Goal: Communication & Community: Share content

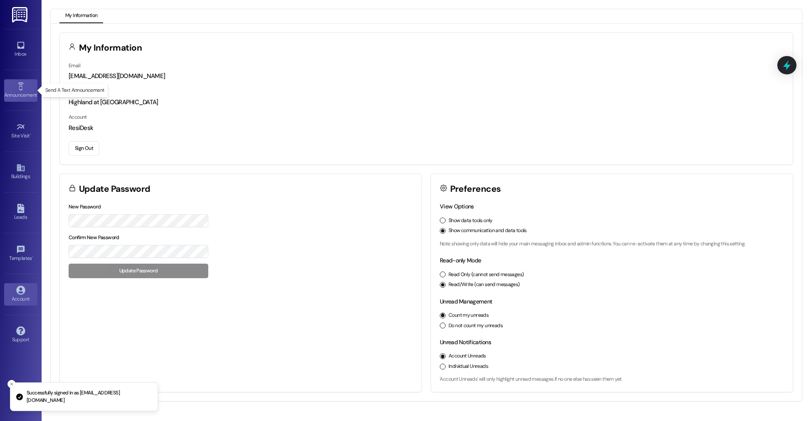
click at [24, 85] on icon at bounding box center [20, 86] width 9 height 9
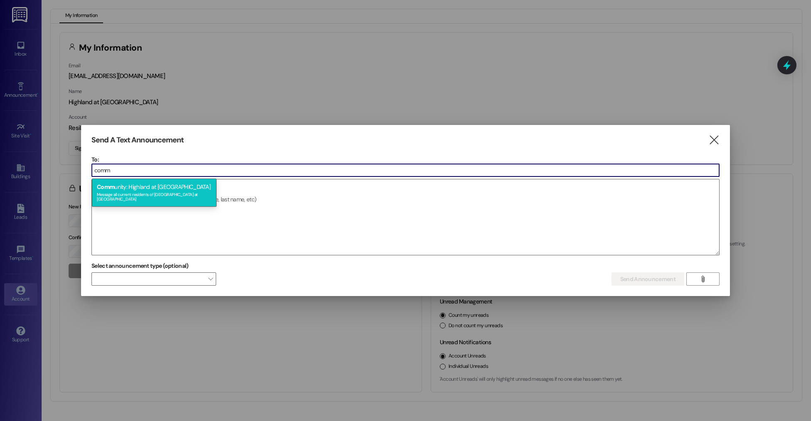
type input "comm"
click at [205, 191] on div "Message all current residents of Highland at Spring Hill" at bounding box center [154, 196] width 115 height 12
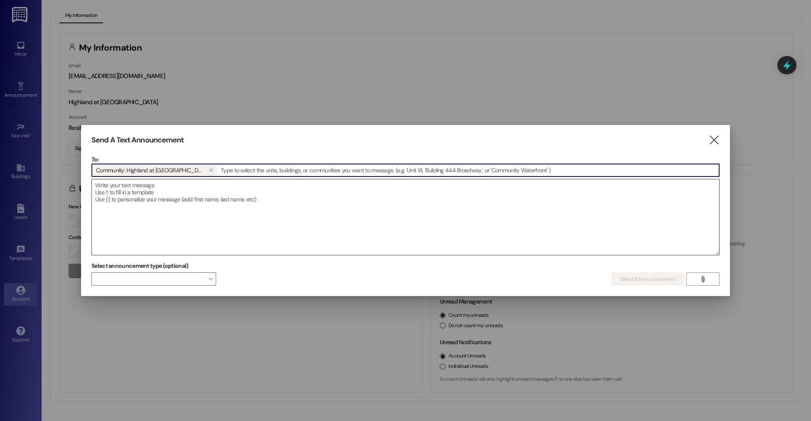
click at [200, 200] on textarea at bounding box center [405, 218] width 627 height 76
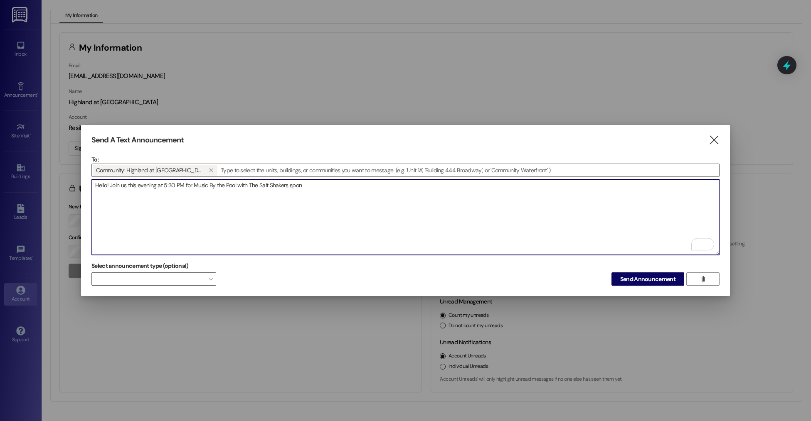
click at [185, 183] on textarea "Hello! Join us this evening at 5:30 PM for Music By the Pool with The Salt Shak…" at bounding box center [405, 218] width 627 height 76
click at [311, 186] on textarea "Hello! Join us this evening at 5:30 PM for Music By the Pool with The Salt Shak…" at bounding box center [405, 218] width 627 height 76
drag, startPoint x: 308, startPoint y: 184, endPoint x: 240, endPoint y: 187, distance: 68.2
click at [240, 187] on textarea "Hello! Join us this evening at 5:30 PM for Music By the Pool with The Salt Shak…" at bounding box center [405, 218] width 627 height 76
drag, startPoint x: 295, startPoint y: 183, endPoint x: 109, endPoint y: 181, distance: 186.6
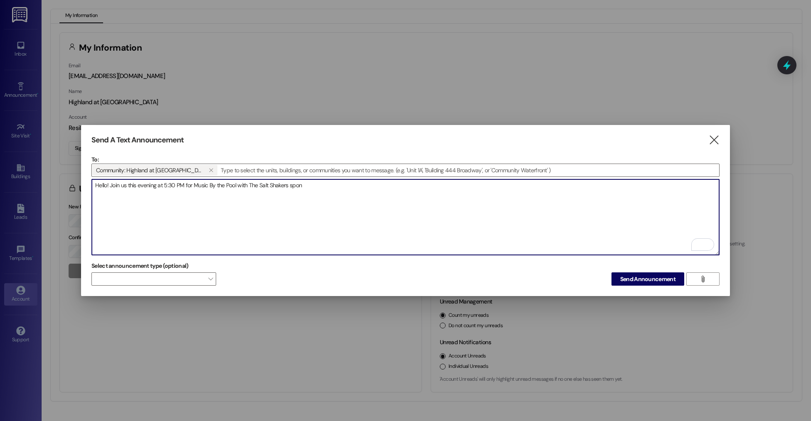
click at [109, 181] on textarea "Hello! Join us this evening at 5:30 PM for Music By the Pool with The Salt Shak…" at bounding box center [405, 218] width 627 height 76
paste textarea "by the Pool, sponsored by our wonderful neighbors at Century Bank! We can't wai…"
click at [94, 197] on textarea "Hello! Join us this evening at 5:30 PM for Music by the Pool, sponsored by our …" at bounding box center [405, 218] width 627 height 76
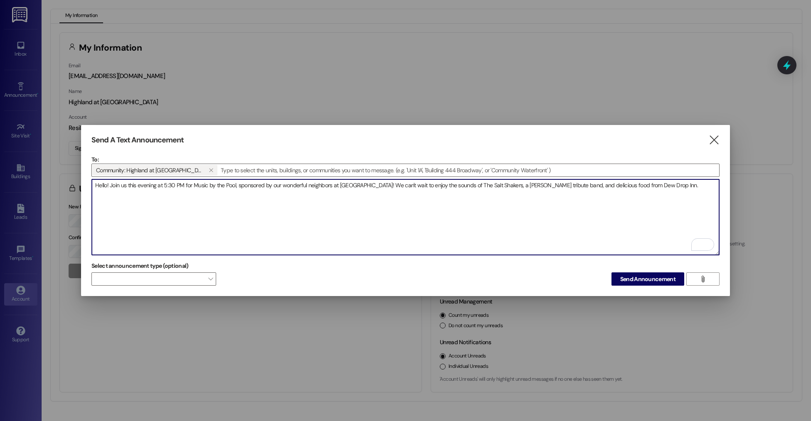
drag, startPoint x: 462, startPoint y: 184, endPoint x: 413, endPoint y: 184, distance: 48.2
click at [413, 184] on textarea "Hello! Join us this evening at 5:30 PM for Music by the Pool, sponsored by our …" at bounding box center [405, 218] width 627 height 76
click at [548, 185] on textarea "Hello! Join us this evening at 5:30 PM for Music by the Pool, sponsored by our …" at bounding box center [405, 218] width 627 height 76
click at [683, 185] on textarea "Hello! Join us this evening at 5:30 PM for Music by the Pool, sponsored by our …" at bounding box center [405, 218] width 627 height 76
click at [373, 183] on textarea "Hello! Join us this evening at 5:30 PM for Music by the Pool, sponsored by our …" at bounding box center [405, 218] width 627 height 76
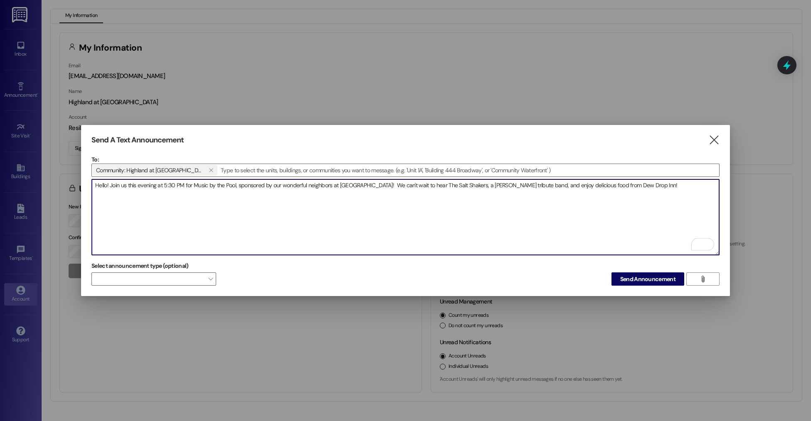
paste textarea "🎶"
click at [374, 183] on textarea "Hello! Join us this evening at 5:30 PM for Music by the Pool, sponsored by our …" at bounding box center [405, 218] width 627 height 76
drag, startPoint x: 110, startPoint y: 184, endPoint x: 61, endPoint y: 182, distance: 49.5
click at [61, 182] on div "Send A Text Announcement  To: Community: Highland at Spring Hill   Drop imag…" at bounding box center [405, 210] width 811 height 421
click at [367, 183] on textarea "Join us this evening at 5:30 PM for Music by the Pool, sponsored by our wonderf…" at bounding box center [405, 218] width 627 height 76
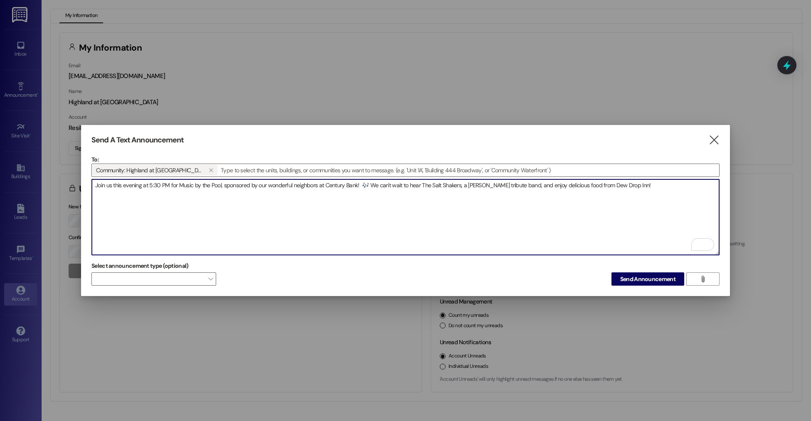
click at [649, 183] on textarea "Join us this evening at 5:30 PM for Music by the Pool, sponsored by our wonderf…" at bounding box center [405, 218] width 627 height 76
paste textarea "🏖️"
click at [662, 180] on textarea "Join us this evening at 5:30 PM for Music by the Pool, sponsored by our wonderf…" at bounding box center [405, 218] width 627 height 76
paste textarea "🌭"
click at [637, 182] on textarea "Join us this evening at 5:30 PM for Music by the Pool, sponsored by our wonderf…" at bounding box center [405, 218] width 627 height 76
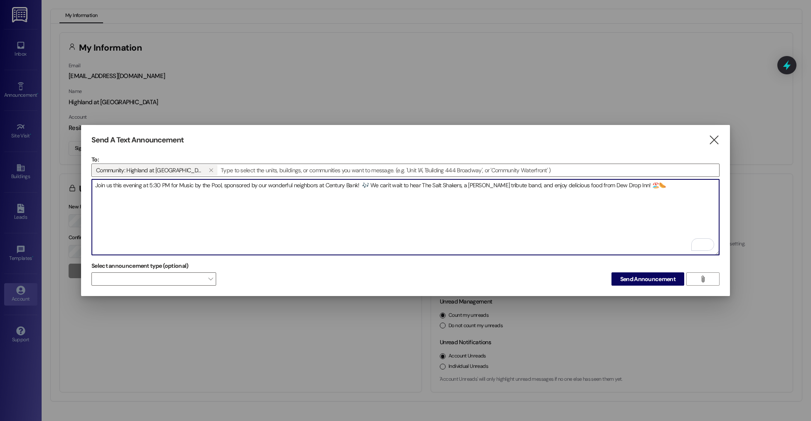
click at [644, 183] on textarea "Join us this evening at 5:30 PM for Music by the Pool, sponsored by our wonderf…" at bounding box center [405, 218] width 627 height 76
paste textarea "☀️"
click at [677, 184] on textarea "Join us this evening at 5:30 PM for Music by the Pool, sponsored by our wonderf…" at bounding box center [405, 218] width 627 height 76
drag, startPoint x: 418, startPoint y: 184, endPoint x: 521, endPoint y: 3, distance: 208.1
click at [370, 184] on textarea "Join us this evening at 5:30 PM for Music by the Pool, sponsored by our wonderf…" at bounding box center [405, 218] width 627 height 76
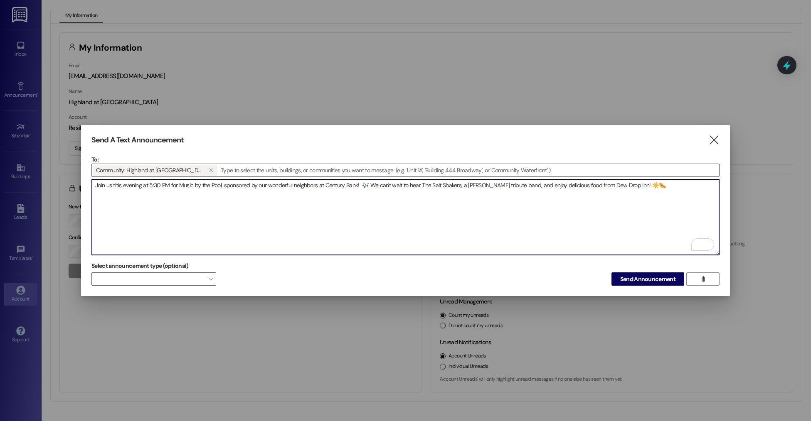
click at [467, 187] on textarea "Join us this evening at 5:30 PM for Music by the Pool, sponsored by our wonderf…" at bounding box center [405, 218] width 627 height 76
drag, startPoint x: 418, startPoint y: 184, endPoint x: 371, endPoint y: 184, distance: 47.0
click at [369, 185] on textarea "Join us this evening at 5:30 PM for Music by the Pool, sponsored by our wonderf…" at bounding box center [405, 218] width 627 height 76
paste textarea "Come relax and enjoy"
click at [685, 185] on textarea "Join us this evening at 5:30 PM for Music by the Pool, sponsored by our wonderf…" at bounding box center [405, 218] width 627 height 76
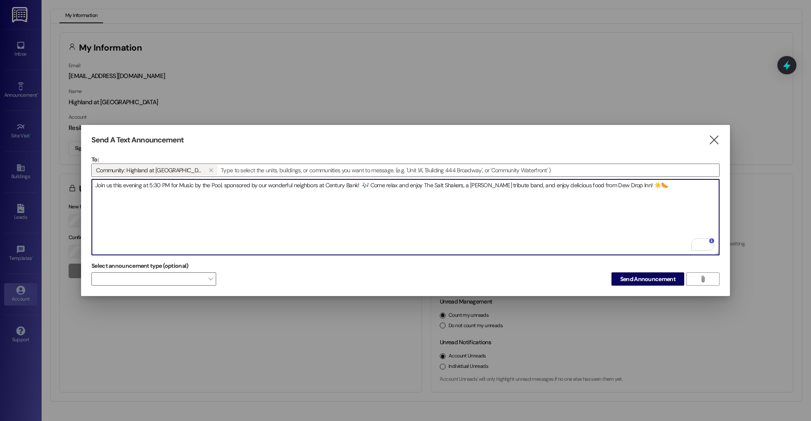
click at [386, 184] on textarea "Join us this evening at 5:30 PM for Music by the Pool, sponsored by our wonderf…" at bounding box center [405, 218] width 627 height 76
click at [648, 183] on textarea "Join us this evening at 5:30 PM for Music by the Pool, sponsored by our wonderf…" at bounding box center [405, 218] width 627 height 76
type textarea "Join us this evening at 5:30 PM for Music by the Pool, sponsored by our wonderf…"
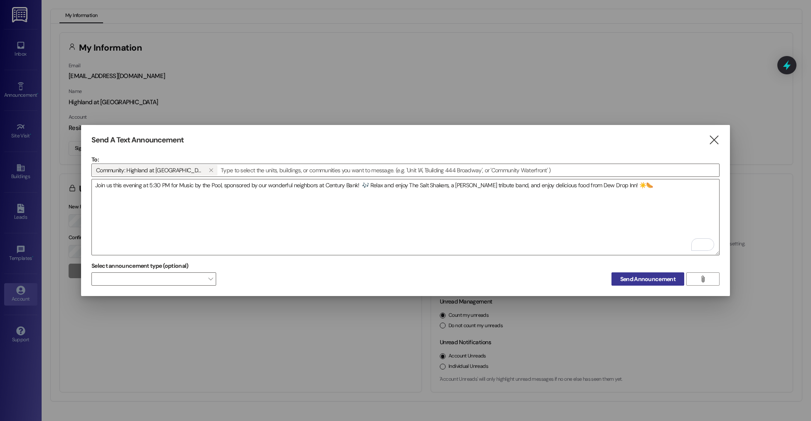
click at [623, 275] on span "Send Announcement" at bounding box center [647, 279] width 55 height 9
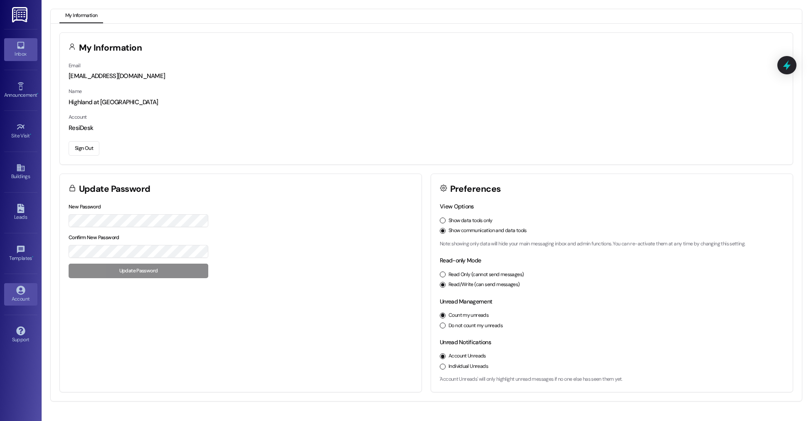
click at [18, 49] on icon at bounding box center [20, 45] width 9 height 9
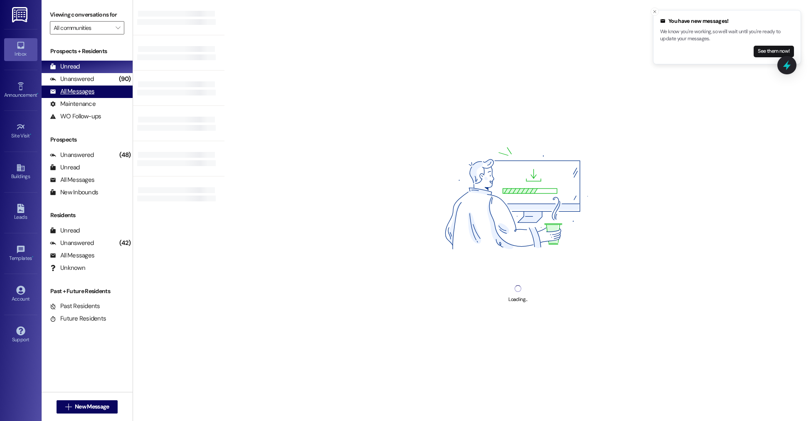
click at [103, 96] on div "All Messages (undefined)" at bounding box center [87, 92] width 91 height 12
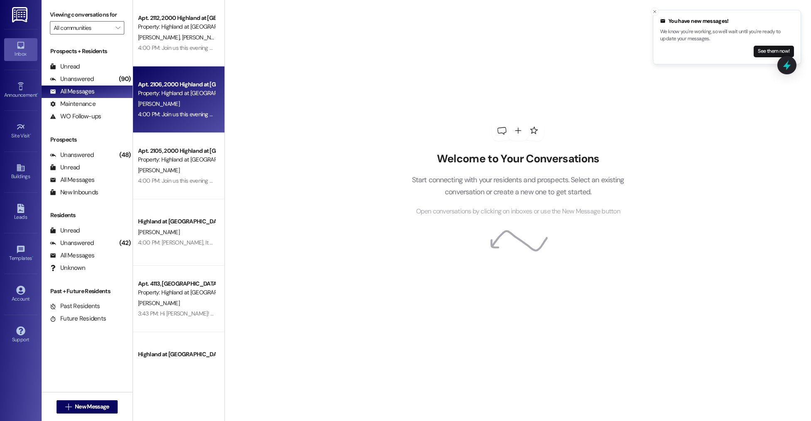
click at [188, 115] on div "4:00 PM: Join us this evening at 5:30 PM for Music by the Pool, sponsored by ou…" at bounding box center [428, 114] width 580 height 7
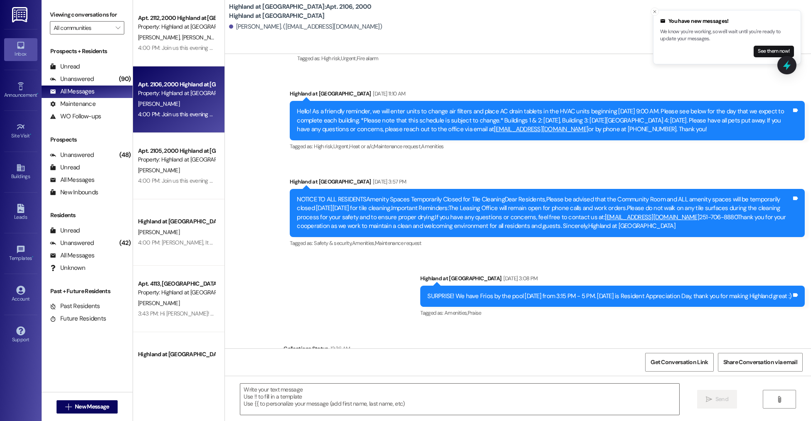
scroll to position [4865, 0]
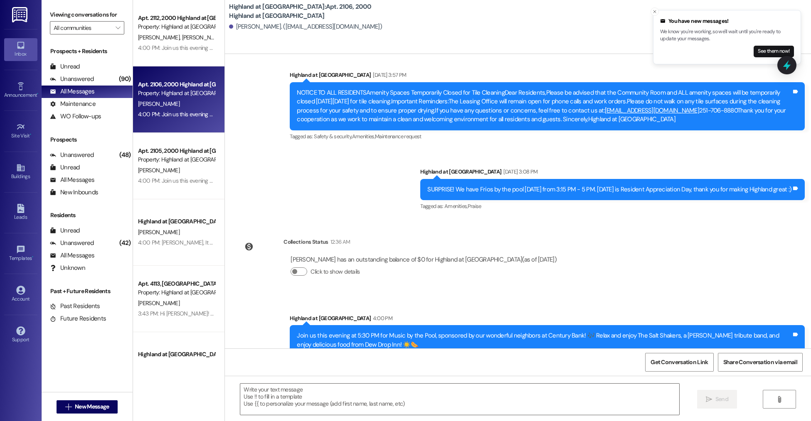
click at [372, 332] on div "Join us this evening at 5:30 PM for Music by the Pool, sponsored by our wonderf…" at bounding box center [544, 341] width 494 height 18
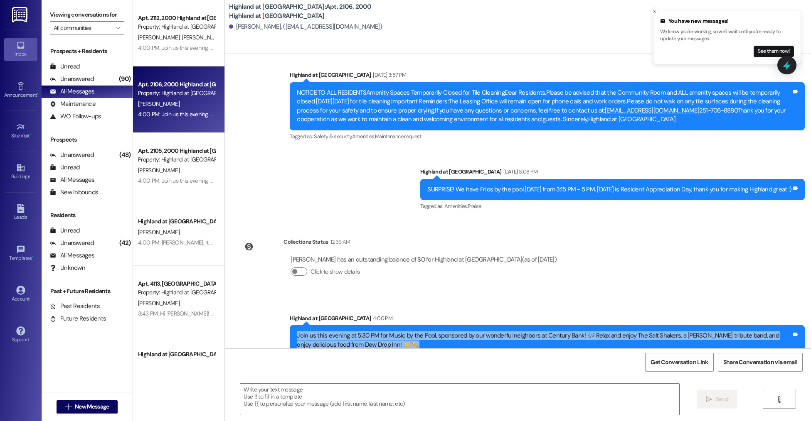
click at [372, 332] on div "Join us this evening at 5:30 PM for Music by the Pool, sponsored by our wonderf…" at bounding box center [544, 341] width 494 height 18
copy div "Join us this evening at 5:30 PM for Music by the Pool, sponsored by our wonderf…"
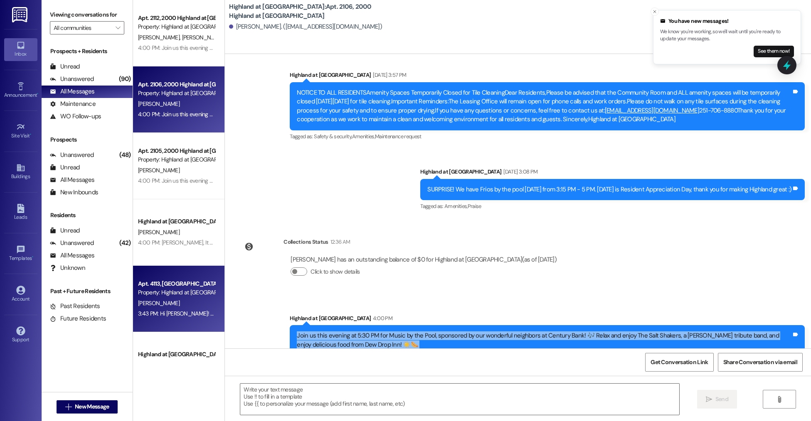
scroll to position [51, 0]
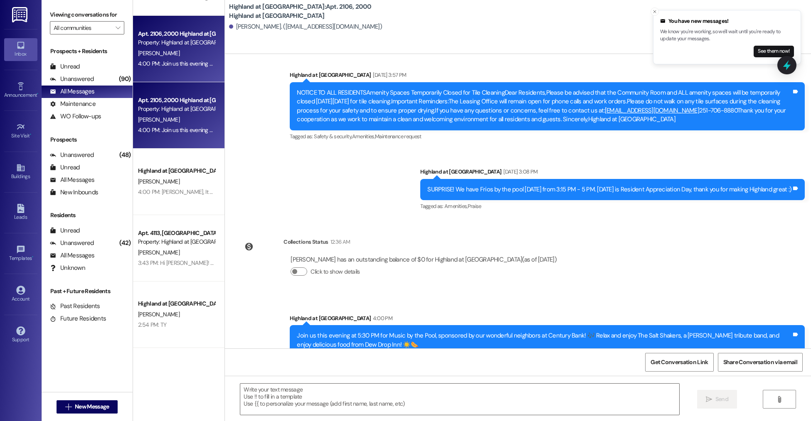
click at [174, 141] on div "Apt. 2105, 2000 Highland at Spring Hill Property: Highland at Spring Hill V. Br…" at bounding box center [178, 115] width 91 height 66
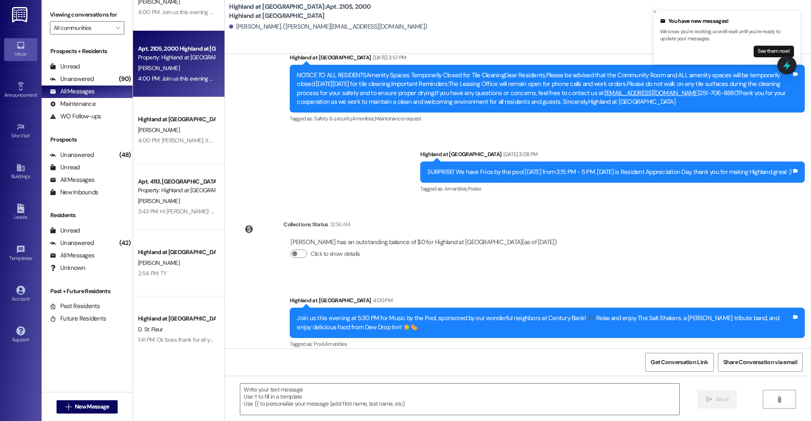
scroll to position [0, 0]
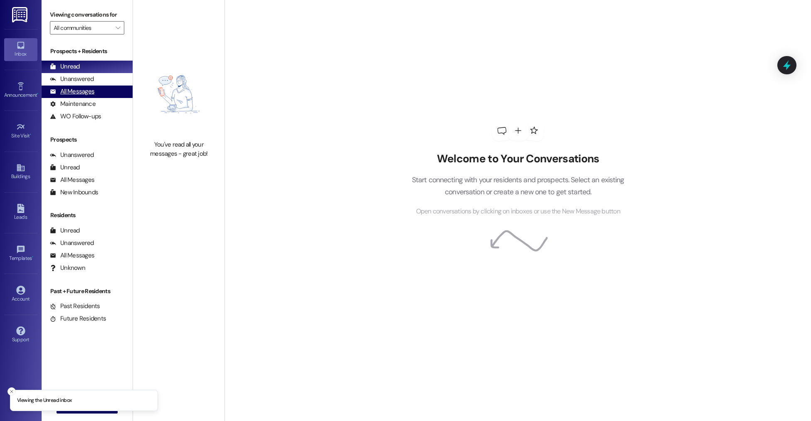
click at [75, 95] on div "All Messages" at bounding box center [72, 91] width 44 height 9
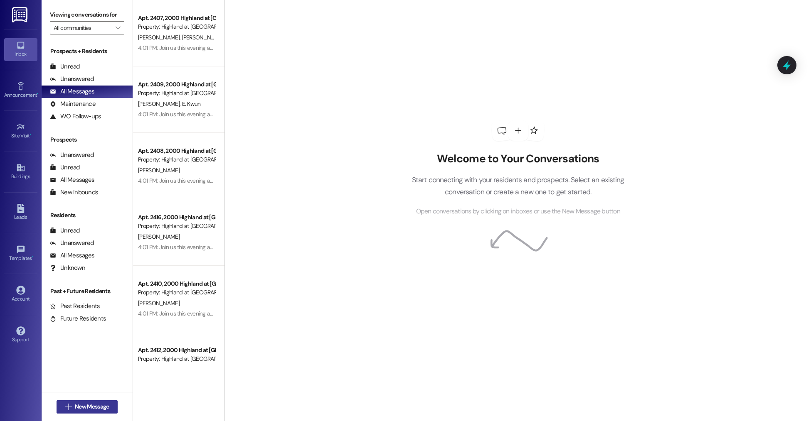
click at [88, 410] on span "New Message" at bounding box center [92, 407] width 34 height 9
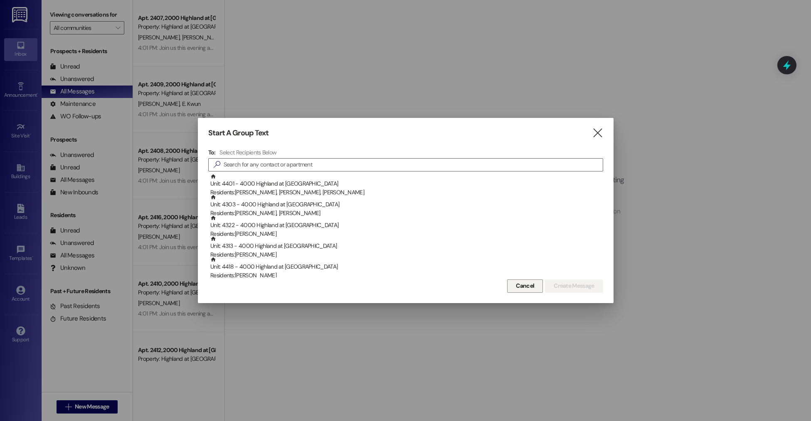
click at [512, 283] on button "Cancel" at bounding box center [525, 286] width 36 height 13
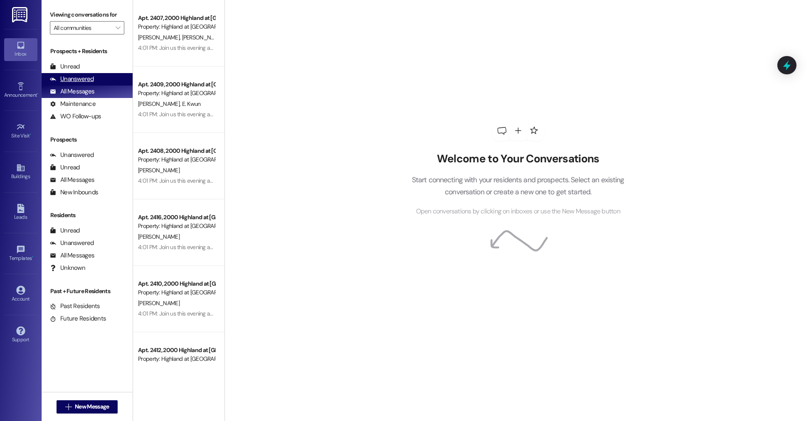
click at [92, 74] on div "Unanswered (0)" at bounding box center [87, 79] width 91 height 12
click at [97, 92] on div "All Messages (undefined)" at bounding box center [87, 92] width 91 height 12
click at [95, 85] on div "Unanswered (0)" at bounding box center [87, 79] width 91 height 12
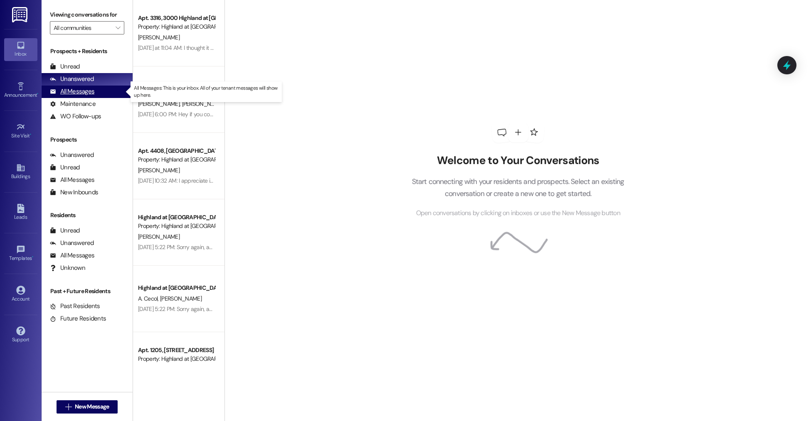
click at [92, 94] on div "All Messages" at bounding box center [72, 91] width 44 height 9
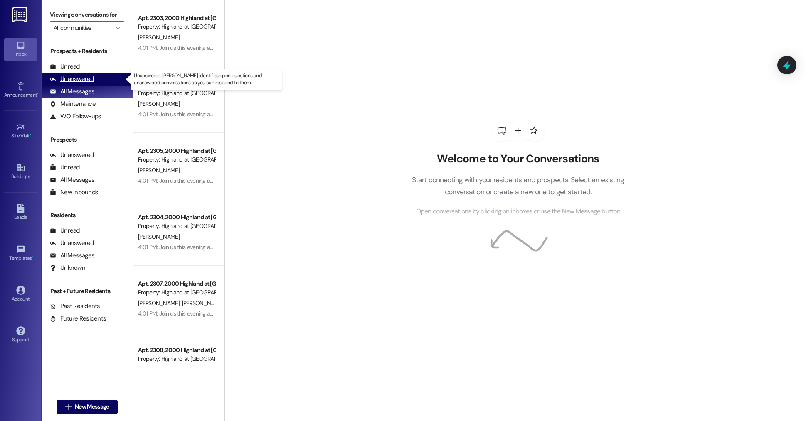
click at [90, 82] on div "Unanswered" at bounding box center [72, 79] width 44 height 9
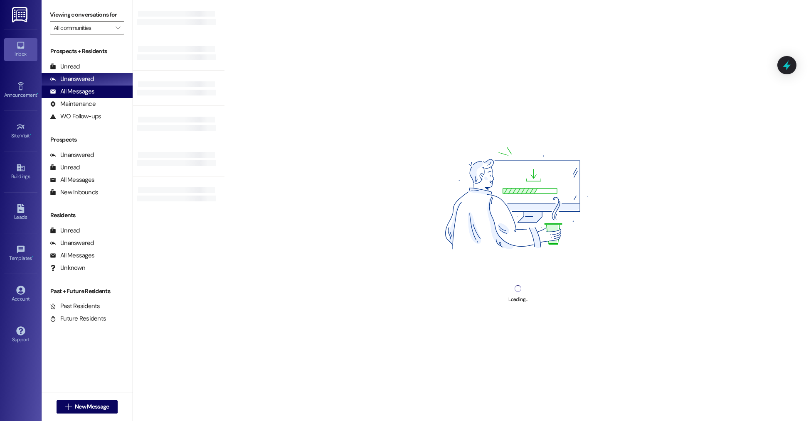
click at [91, 93] on div "All Messages" at bounding box center [72, 91] width 44 height 9
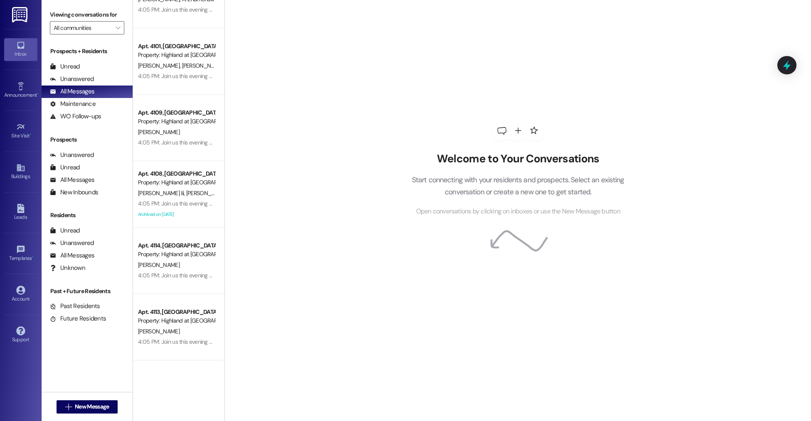
scroll to position [2569, 0]
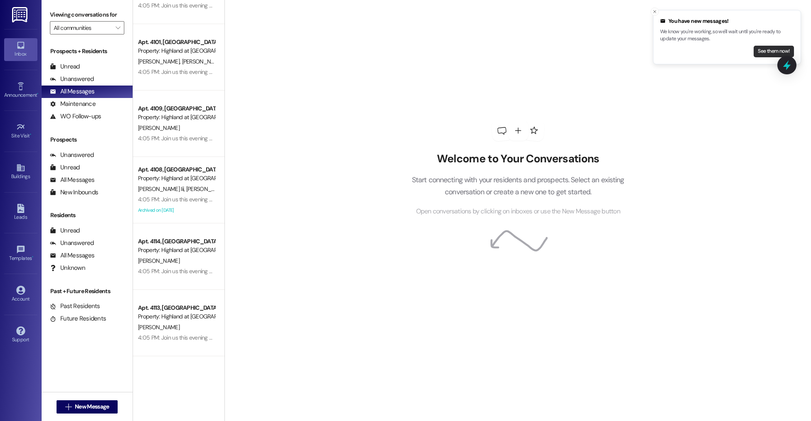
click at [767, 53] on button "See them now!" at bounding box center [773, 52] width 40 height 12
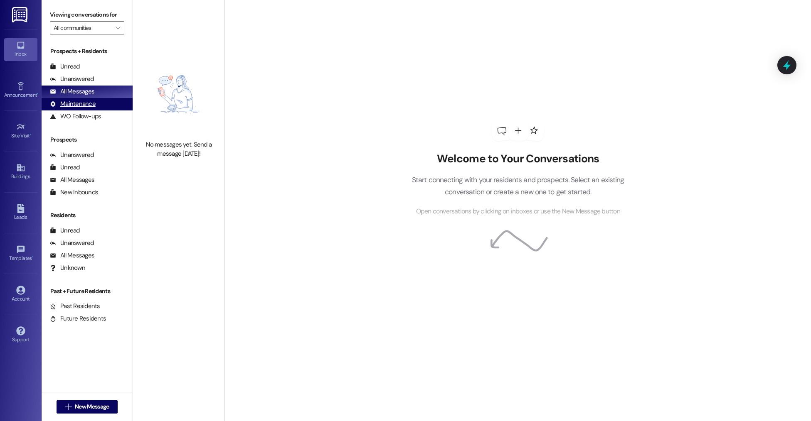
click at [106, 102] on div "Maintenance (undefined)" at bounding box center [87, 104] width 91 height 12
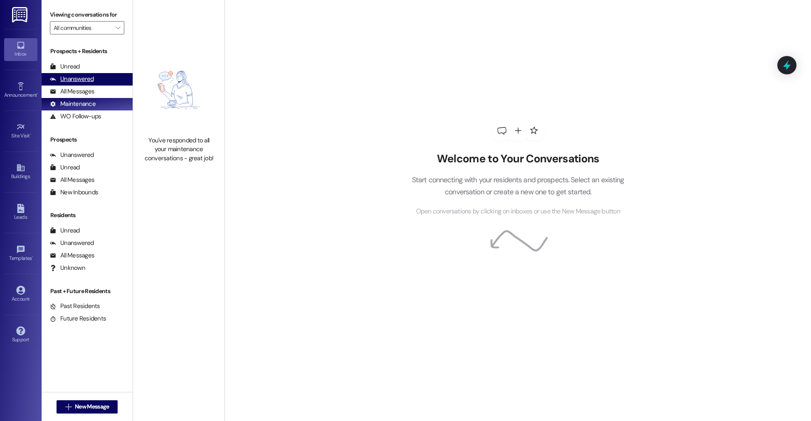
click at [86, 85] on div "Unanswered (0)" at bounding box center [87, 79] width 91 height 12
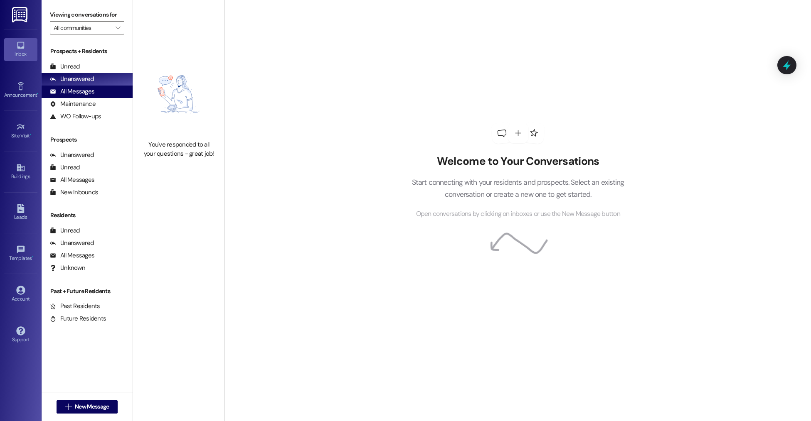
click at [86, 93] on div "All Messages" at bounding box center [72, 91] width 44 height 9
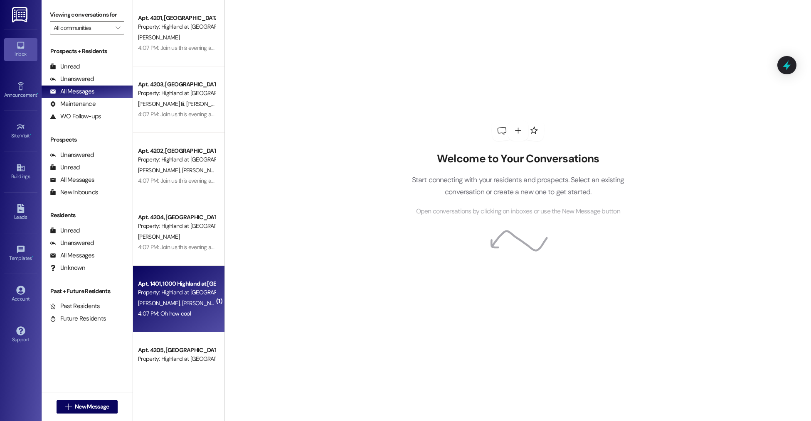
click at [177, 288] on div "Apt. 1401, 1000 Highland at [GEOGRAPHIC_DATA]" at bounding box center [176, 284] width 77 height 9
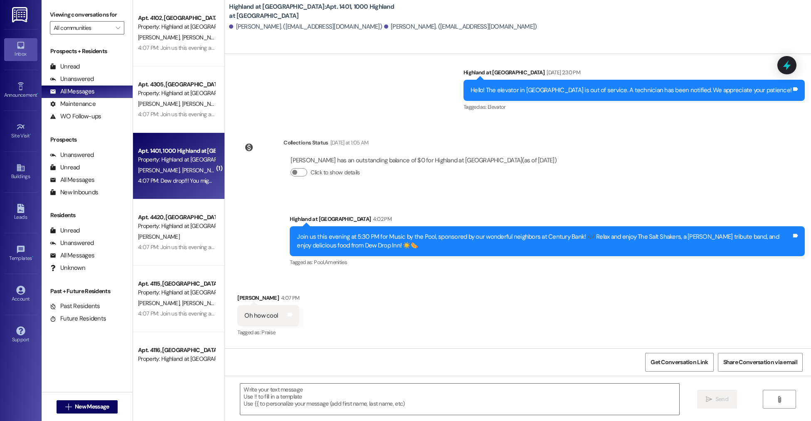
scroll to position [444, 0]
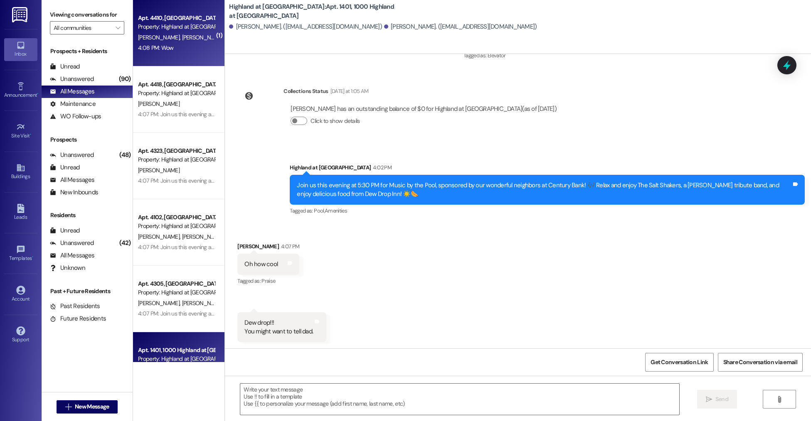
click at [145, 20] on div "Apt. 4410, [GEOGRAPHIC_DATA] at [GEOGRAPHIC_DATA]" at bounding box center [176, 18] width 77 height 9
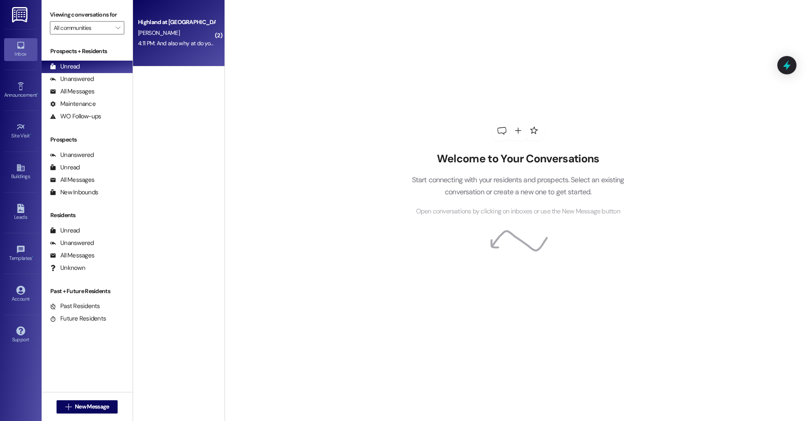
click at [151, 50] on div "Highland at Spring Hill Prospect B. Stewart 4:11 PM: And also why at do you hav…" at bounding box center [178, 33] width 91 height 66
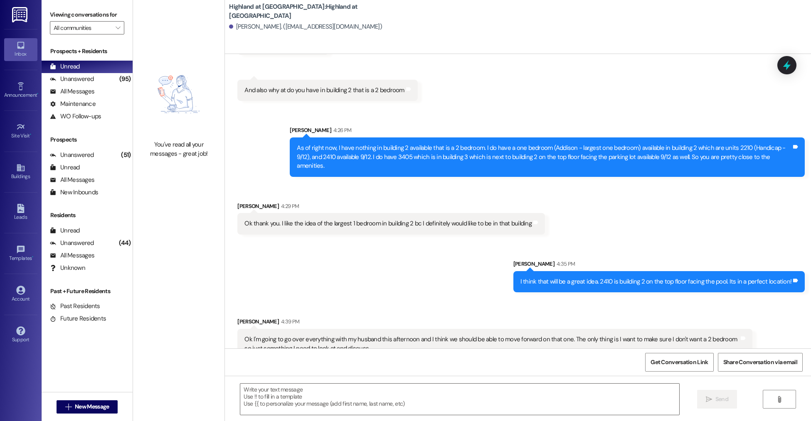
scroll to position [191, 0]
